Goal: Ask a question: Seek information or help from site administrators or community

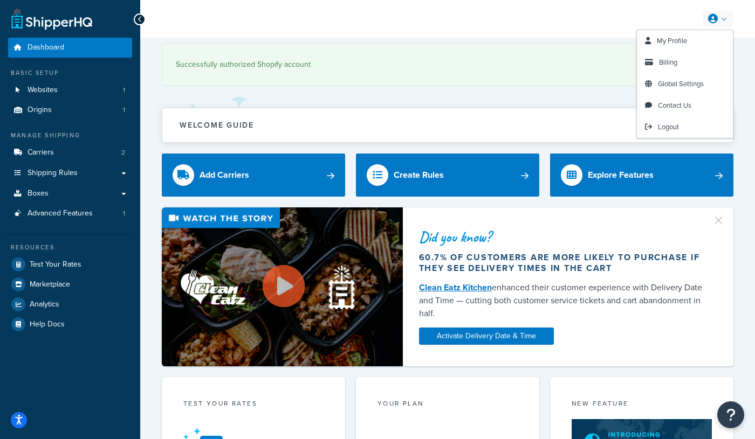
click at [716, 22] on icon at bounding box center [713, 19] width 10 height 10
click at [652, 31] on link "My Profile" at bounding box center [685, 41] width 96 height 22
click at [674, 68] on link "Billing" at bounding box center [685, 63] width 96 height 22
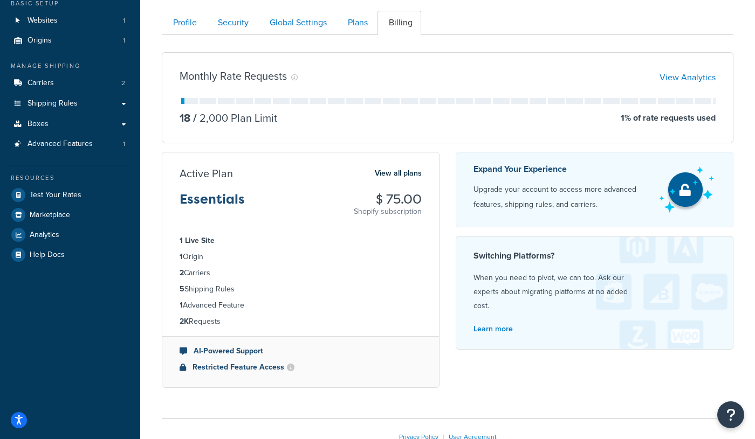
scroll to position [54, 0]
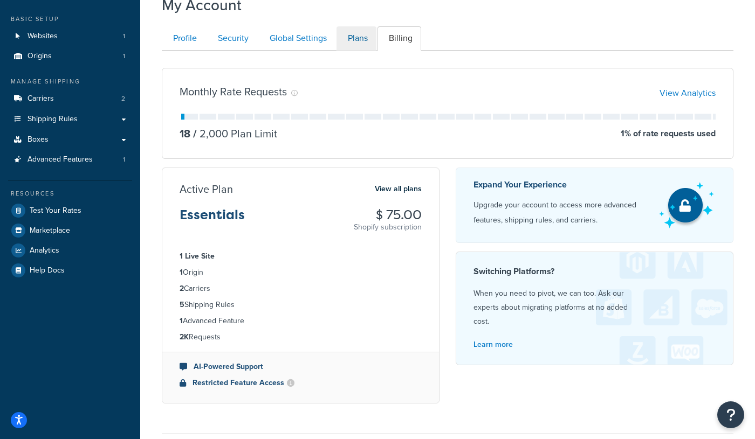
click at [352, 46] on link "Plans" at bounding box center [356, 38] width 40 height 24
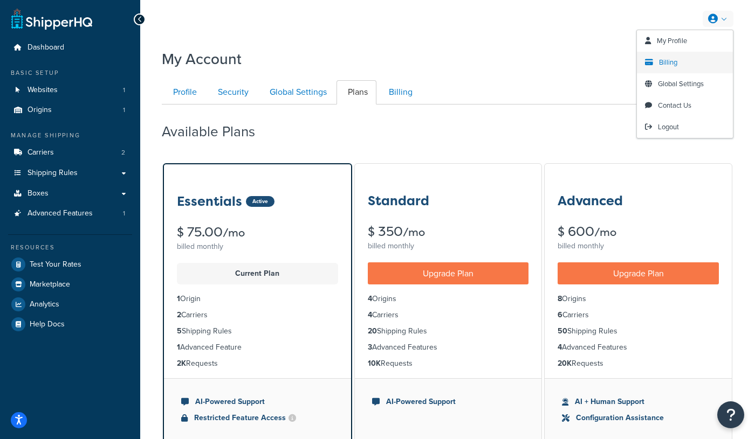
click at [686, 66] on link "Billing" at bounding box center [685, 63] width 96 height 22
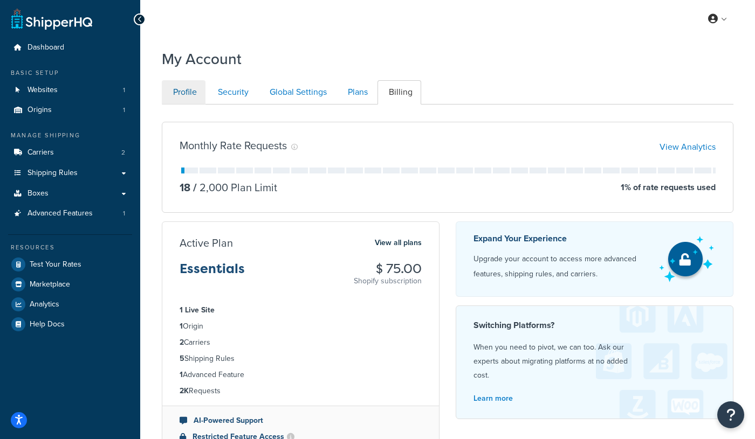
click at [199, 93] on link "Profile" at bounding box center [184, 92] width 44 height 24
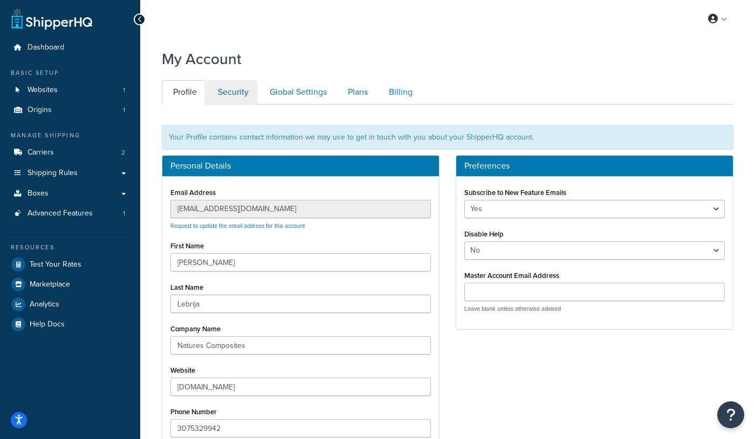
click at [240, 85] on link "Security" at bounding box center [231, 92] width 51 height 24
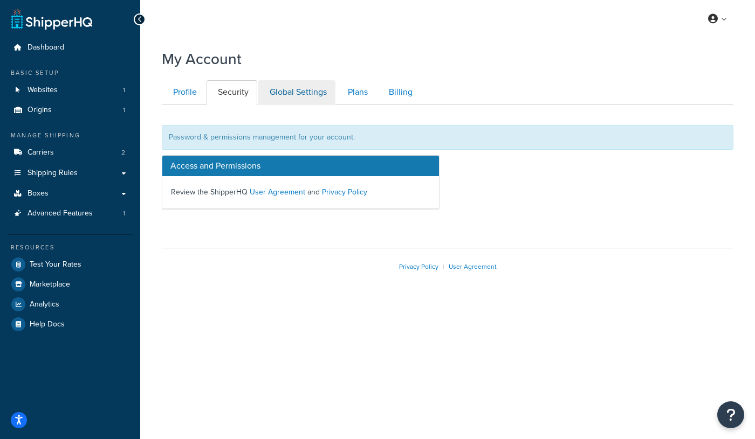
click at [309, 88] on link "Global Settings" at bounding box center [296, 92] width 77 height 24
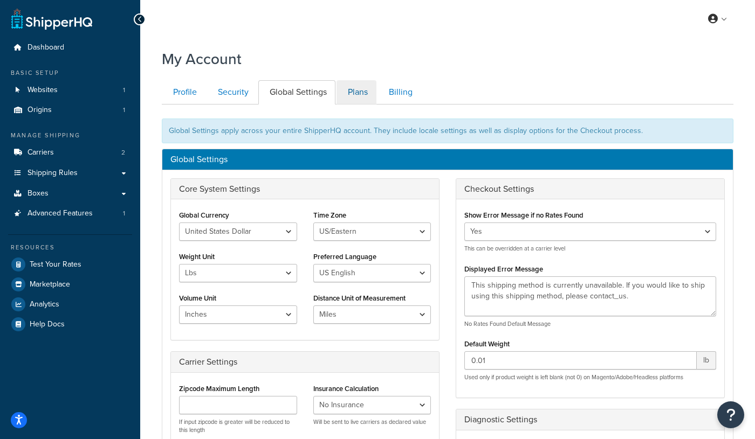
click at [360, 81] on link "Plans" at bounding box center [356, 92] width 40 height 24
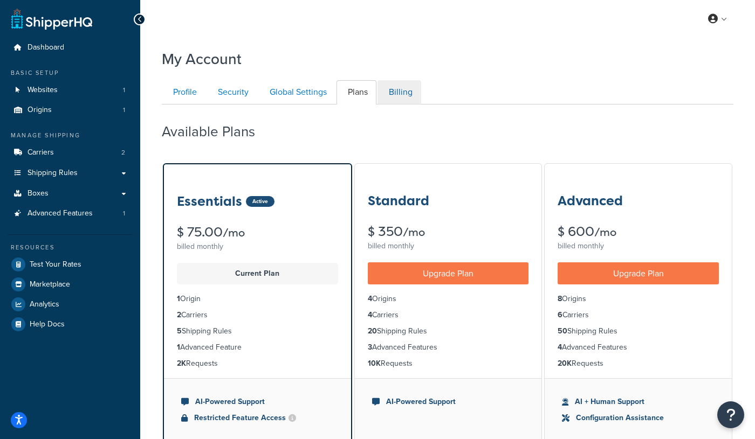
click at [406, 98] on link "Billing" at bounding box center [399, 92] width 44 height 24
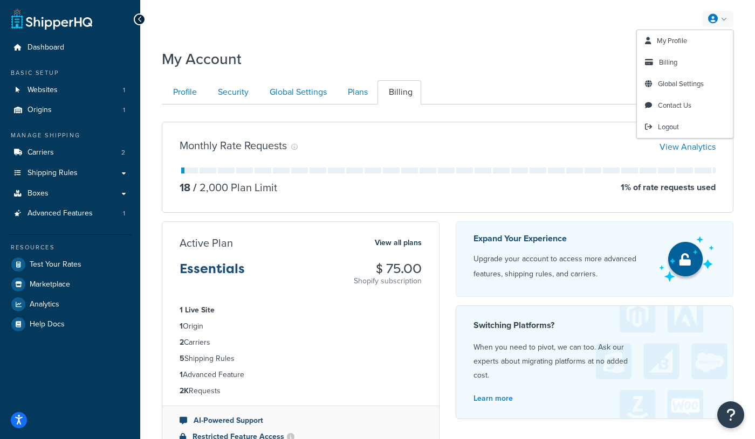
click at [721, 24] on link at bounding box center [717, 19] width 31 height 16
click at [569, 59] on div "My Account" at bounding box center [447, 56] width 571 height 26
click at [735, 420] on button "Open Resource Center" at bounding box center [731, 416] width 30 height 30
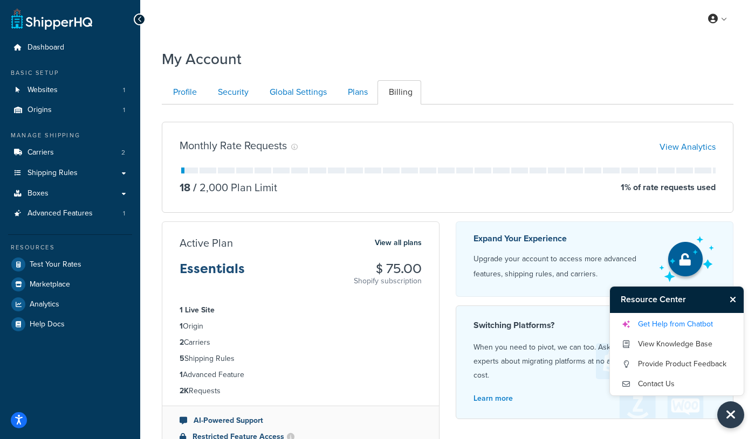
click at [682, 328] on link "Get Help from Chatbot" at bounding box center [676, 324] width 112 height 17
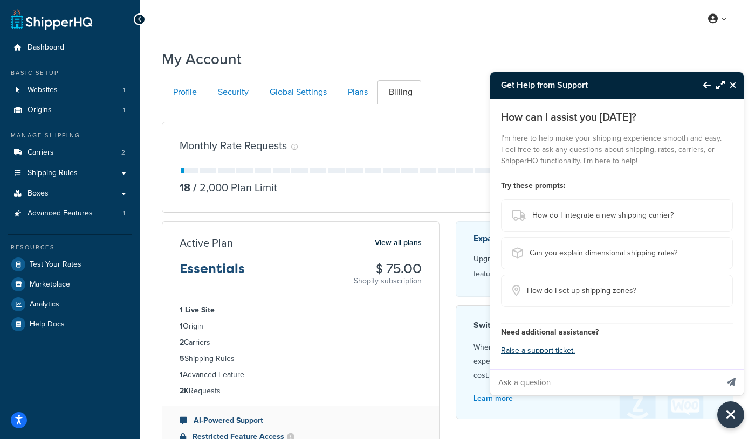
click at [564, 385] on input "Ask a question" at bounding box center [603, 383] width 227 height 26
type input "how to cancel plan"
click at [731, 381] on button "Send message" at bounding box center [731, 382] width 25 height 26
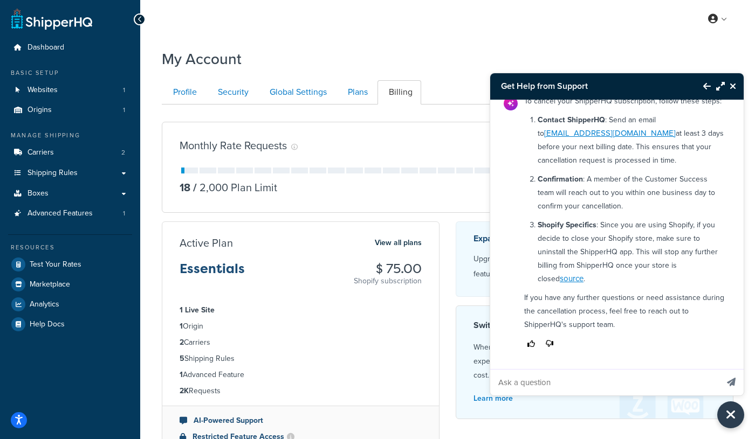
scroll to position [77, 0]
drag, startPoint x: 536, startPoint y: 128, endPoint x: 658, endPoint y: 125, distance: 121.9
click at [658, 125] on div "To cancel your ShipperHQ subscription, follow these steps: Contact ShipperHQ : …" at bounding box center [624, 223] width 213 height 266
copy p "customersuccess@shipperhq.com"
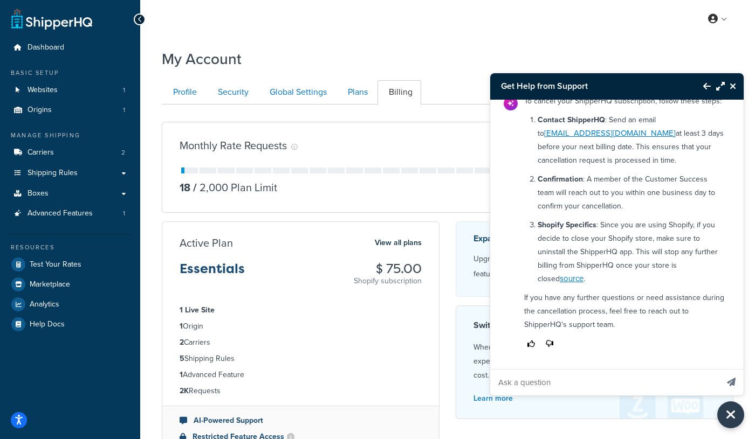
click at [738, 86] on button "Close Resource Center" at bounding box center [734, 86] width 19 height 13
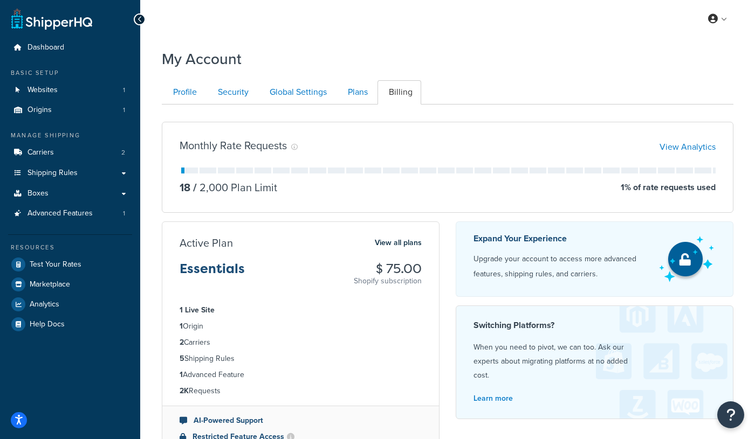
scroll to position [0, 0]
